Goal: Navigation & Orientation: Find specific page/section

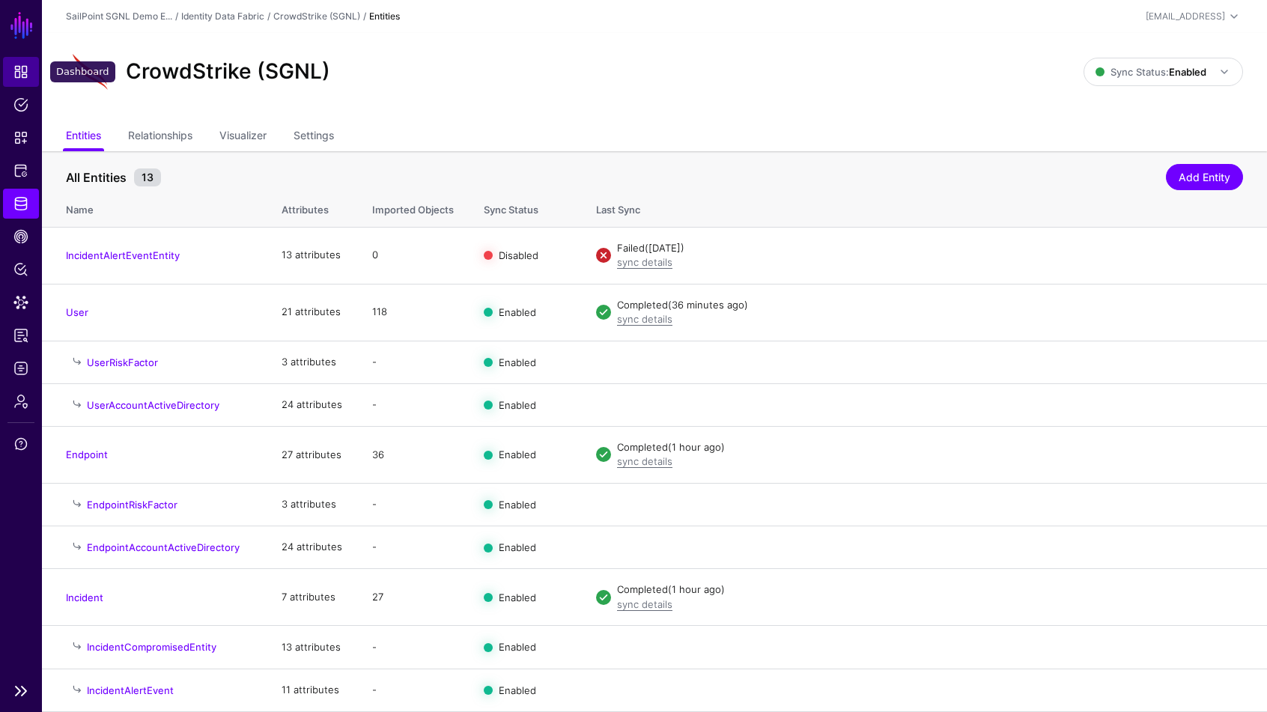
click at [15, 65] on span "Dashboard" at bounding box center [20, 71] width 15 height 15
